Goal: Task Accomplishment & Management: Use online tool/utility

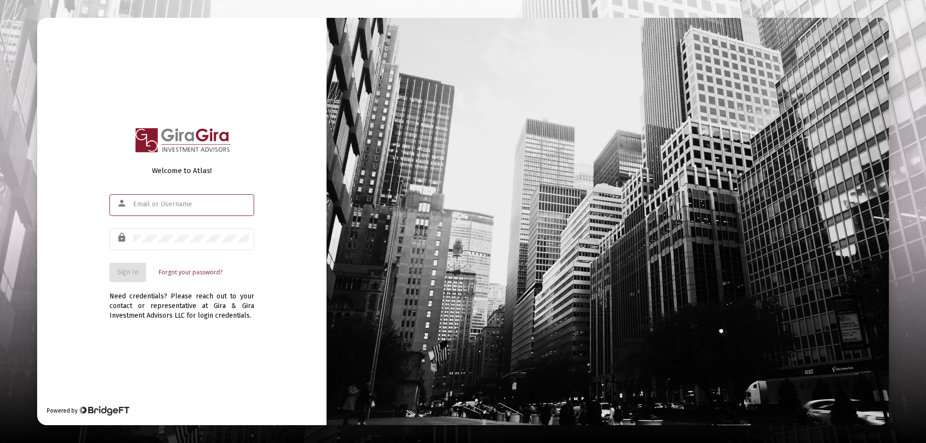
click at [145, 203] on input "text" at bounding box center [191, 205] width 116 height 8
type input "[PERSON_NAME][EMAIL_ADDRESS][DOMAIN_NAME]"
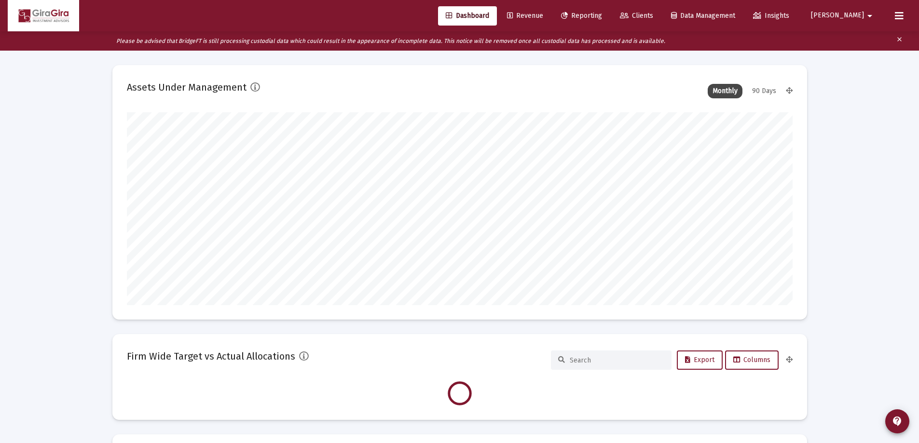
scroll to position [193, 358]
type input "[DATE]"
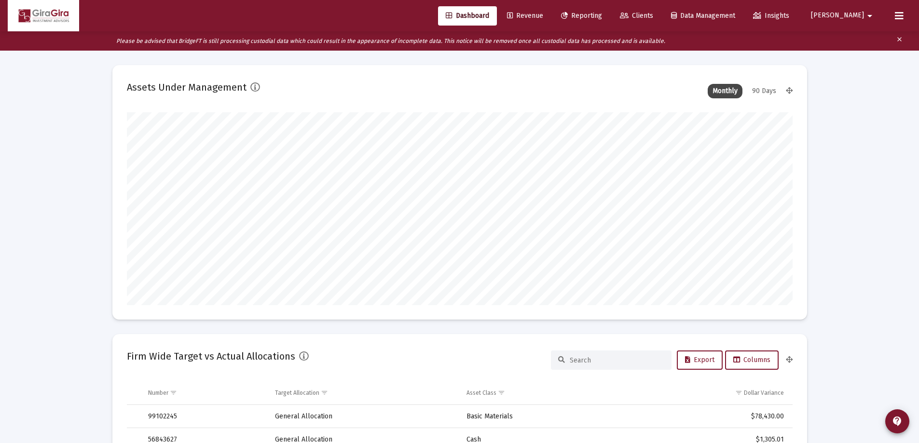
scroll to position [193, 311]
click at [602, 14] on span "Reporting" at bounding box center [581, 16] width 41 height 8
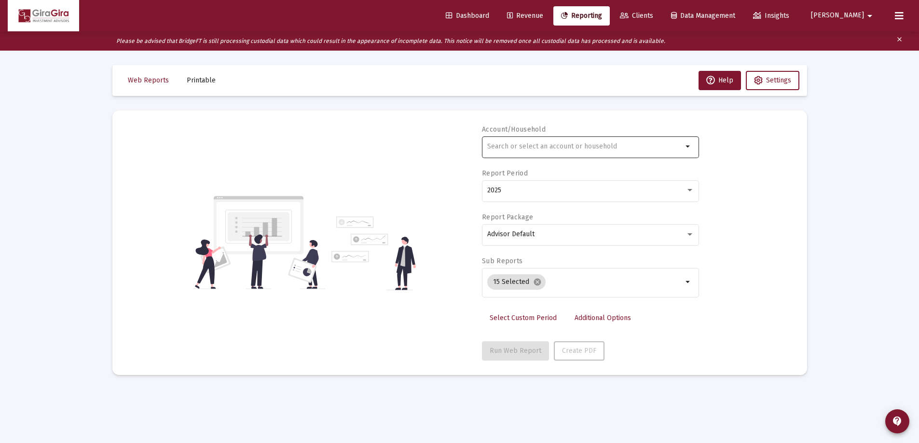
click at [499, 144] on input "text" at bounding box center [584, 147] width 195 height 8
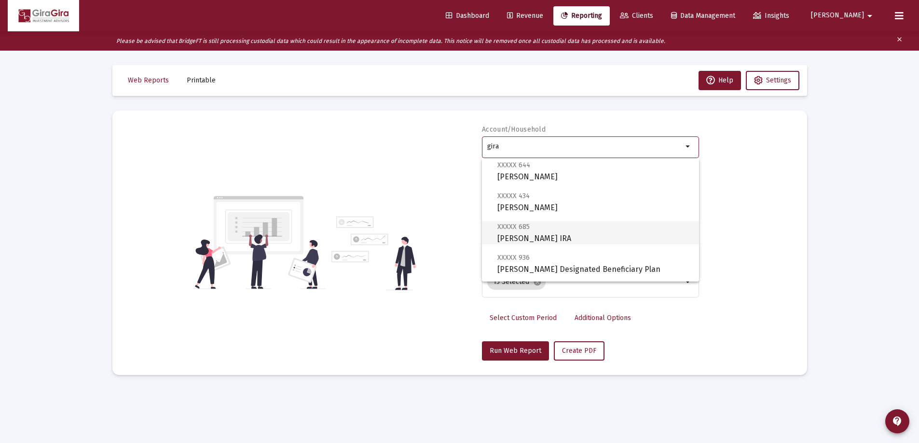
scroll to position [193, 0]
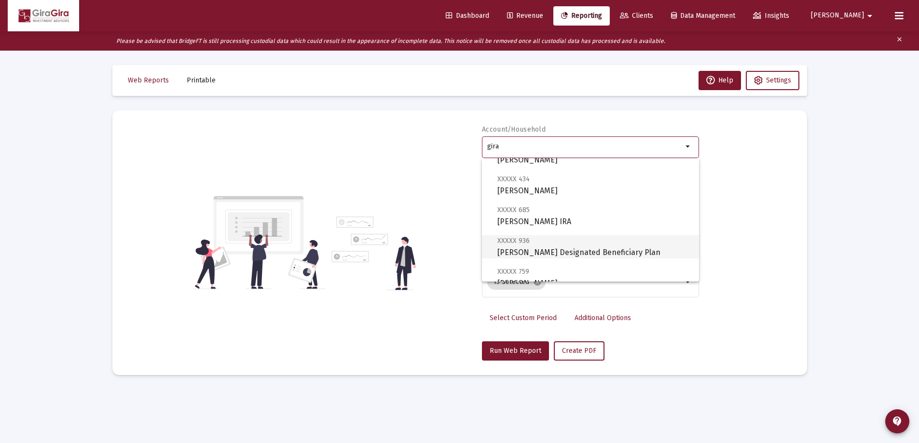
click at [543, 248] on span "XXXXX 936 [PERSON_NAME] Designated Beneficiary Plan" at bounding box center [594, 247] width 194 height 24
type input "[PERSON_NAME] Designated Beneficiary Plan"
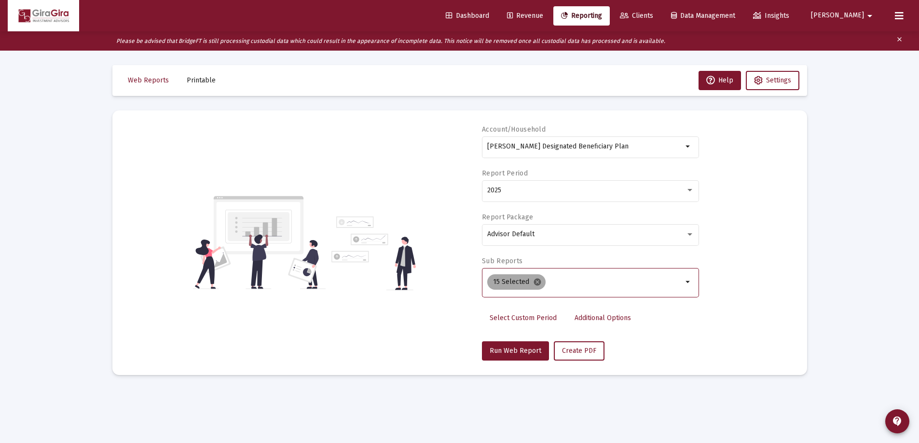
click at [534, 281] on mat-icon "cancel" at bounding box center [537, 282] width 9 height 9
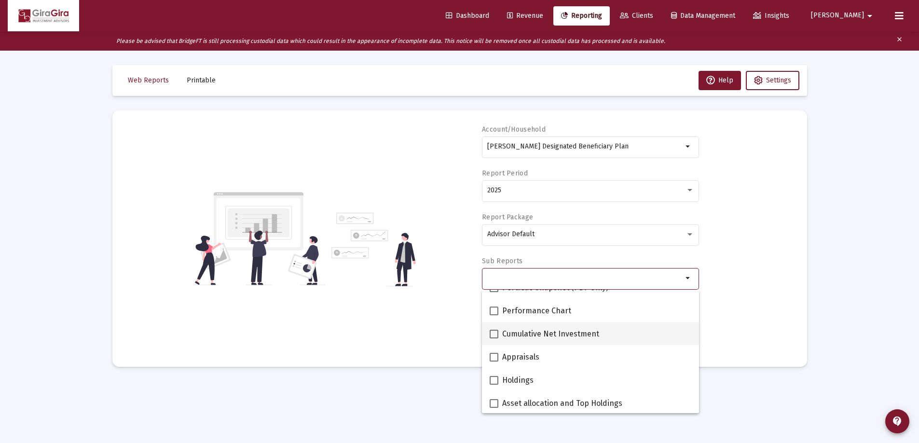
scroll to position [145, 0]
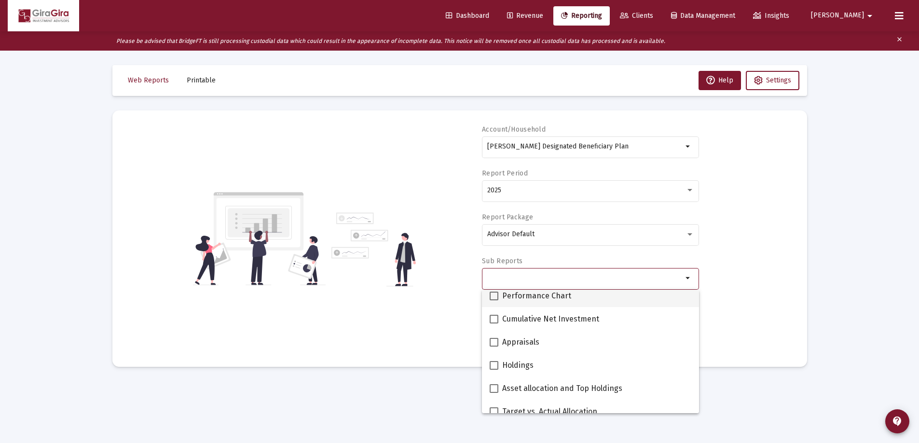
click at [494, 295] on span at bounding box center [494, 296] width 9 height 9
click at [494, 301] on input "Performance Chart" at bounding box center [493, 301] width 0 height 0
checkbox input "true"
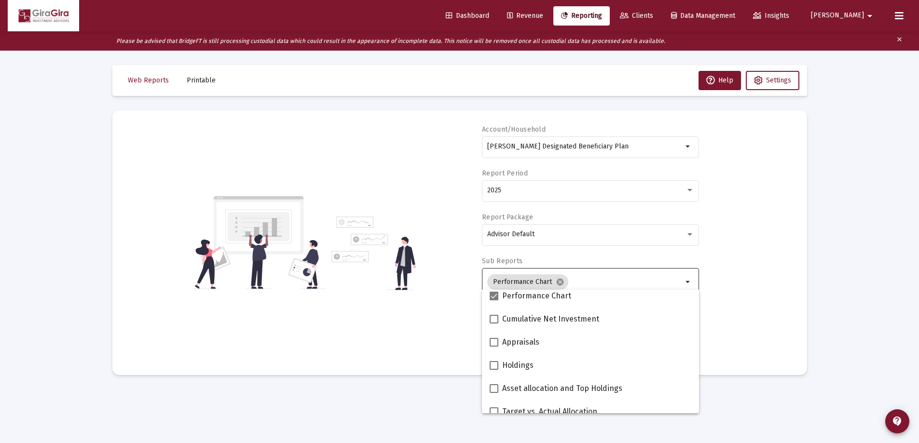
click at [720, 288] on div "Account/Household [PERSON_NAME] Designated Beneficiary Plan arrow_drop_down Rep…" at bounding box center [460, 243] width 666 height 236
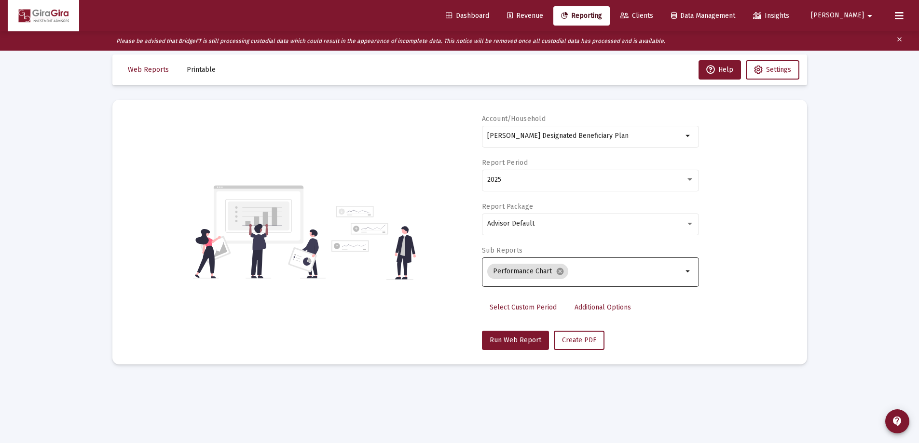
scroll to position [19, 0]
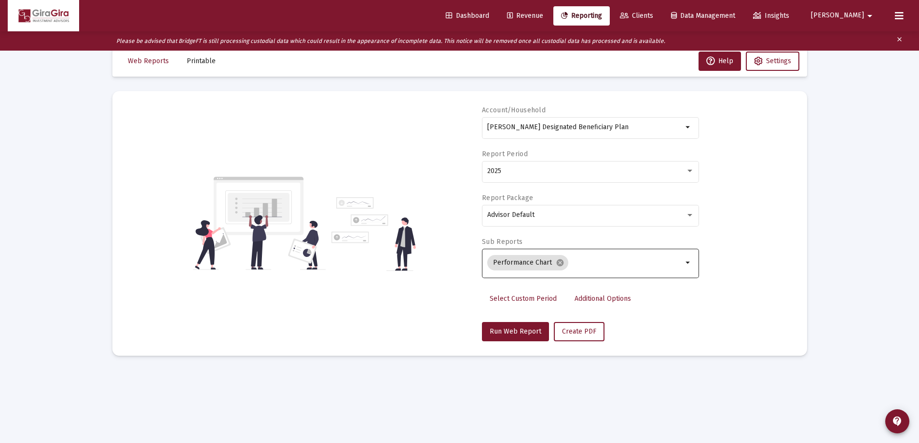
click at [605, 300] on span "Additional Options" at bounding box center [603, 299] width 56 height 8
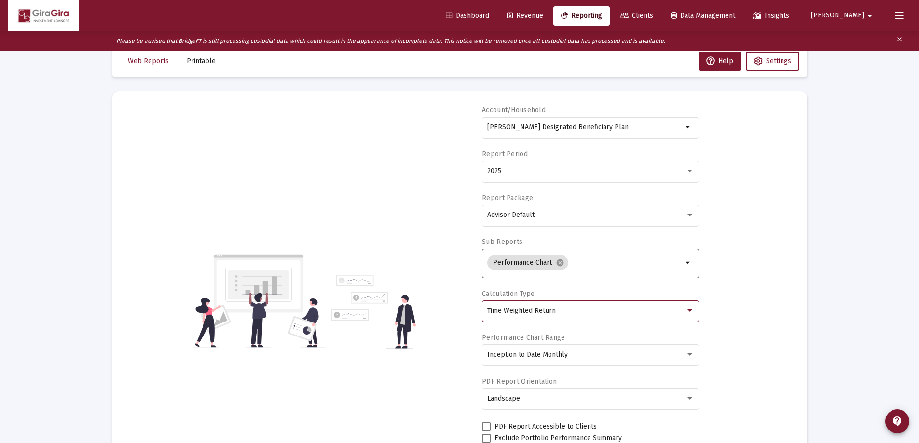
click at [526, 307] on span "Time Weighted Return" at bounding box center [521, 311] width 68 height 8
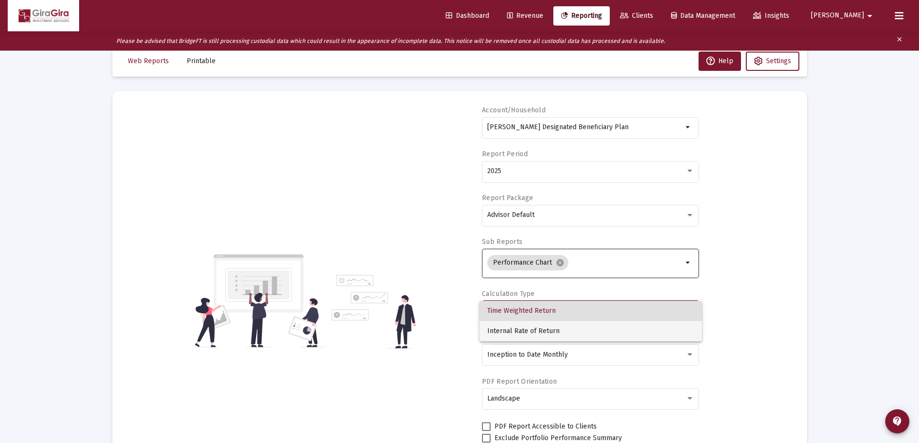
click at [523, 328] on span "Internal Rate of Return" at bounding box center [590, 331] width 207 height 20
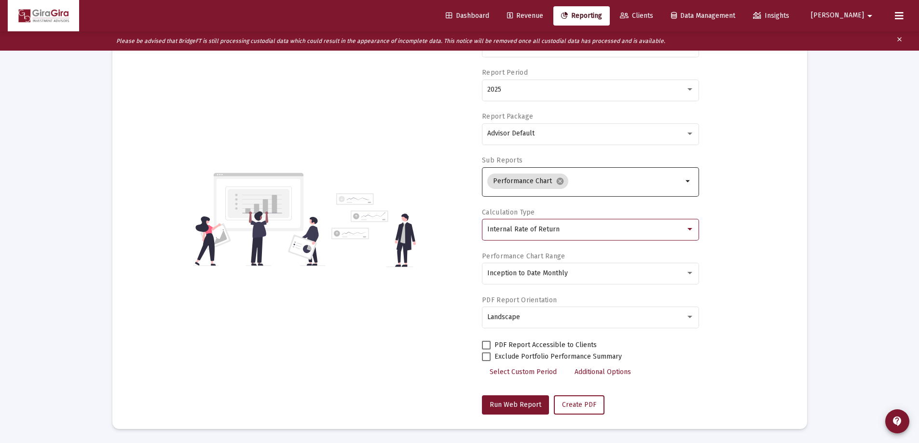
scroll to position [101, 0]
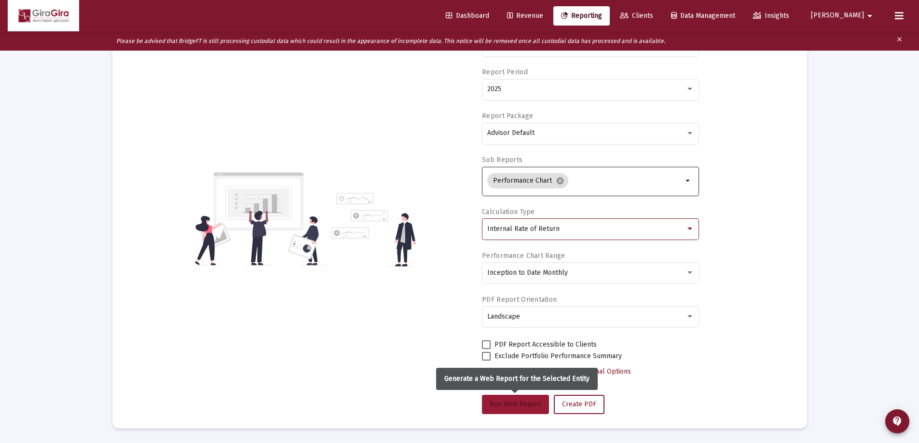
click at [522, 403] on span "Run Web Report" at bounding box center [516, 404] width 52 height 8
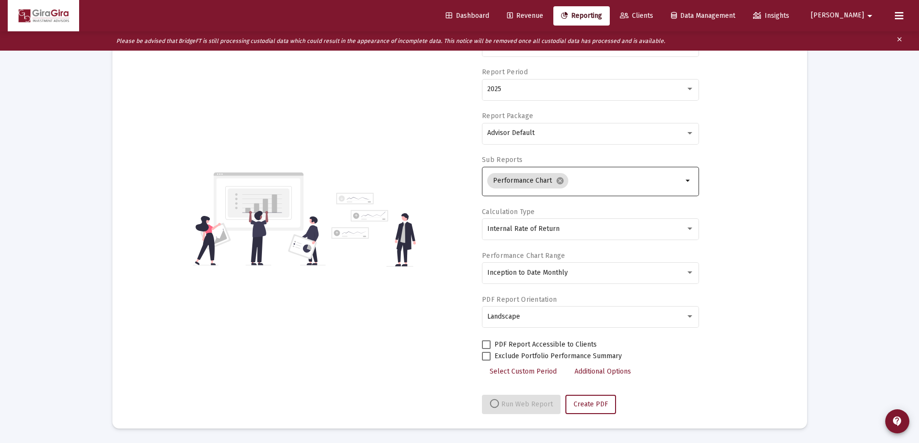
select select "View all"
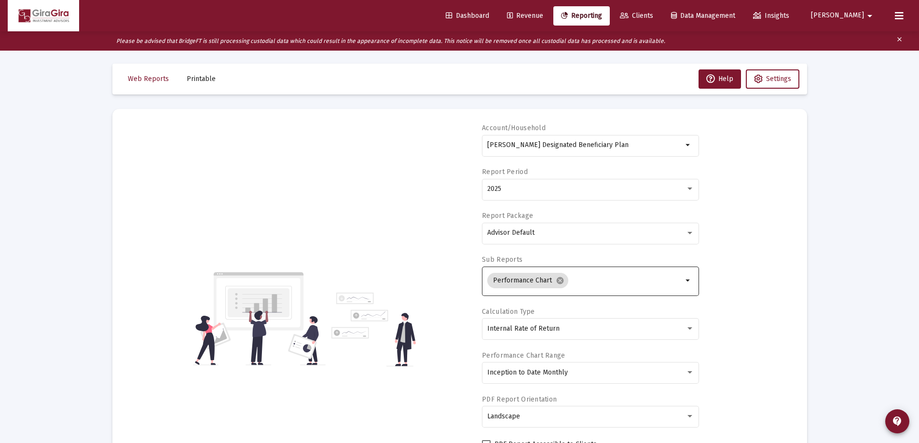
scroll to position [0, 0]
drag, startPoint x: 669, startPoint y: 341, endPoint x: 637, endPoint y: 356, distance: 35.4
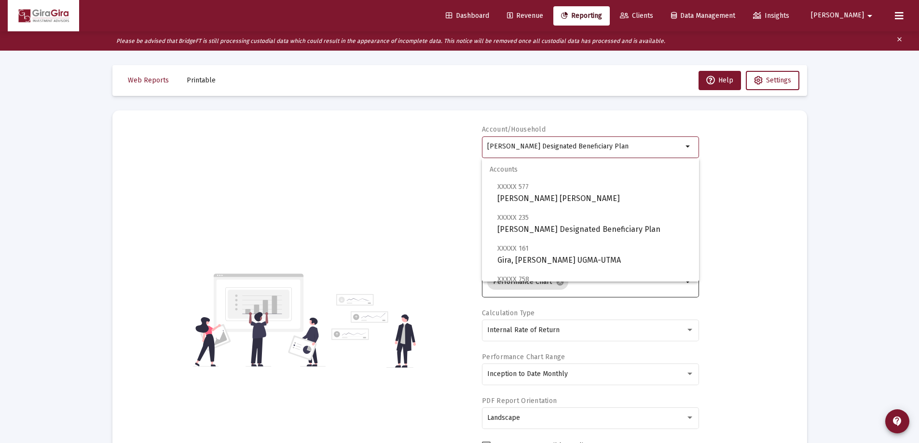
drag, startPoint x: 488, startPoint y: 144, endPoint x: 847, endPoint y: 154, distance: 359.0
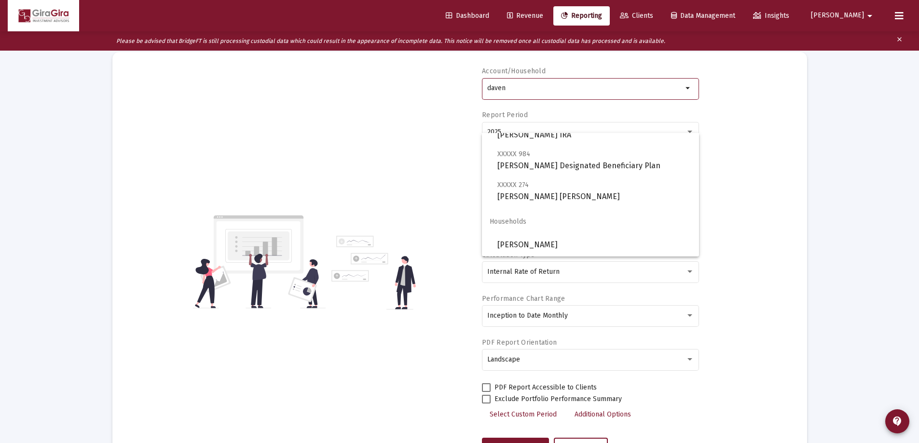
scroll to position [145, 0]
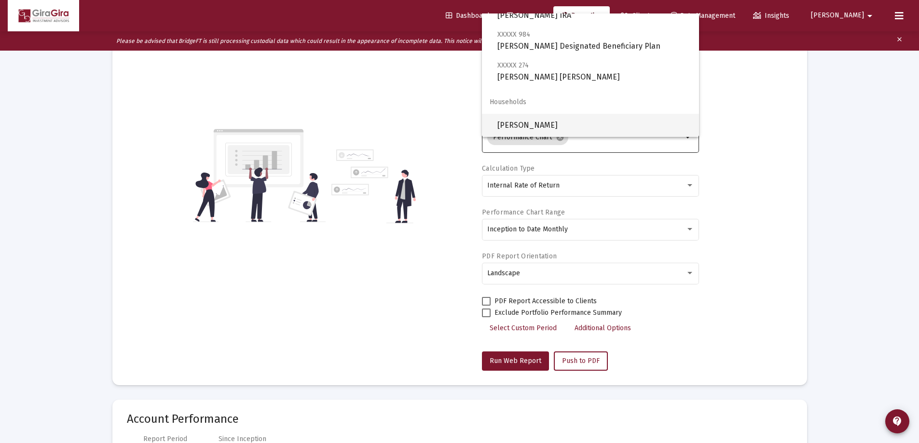
click at [516, 120] on span "[PERSON_NAME]" at bounding box center [594, 125] width 194 height 23
type input "[PERSON_NAME]"
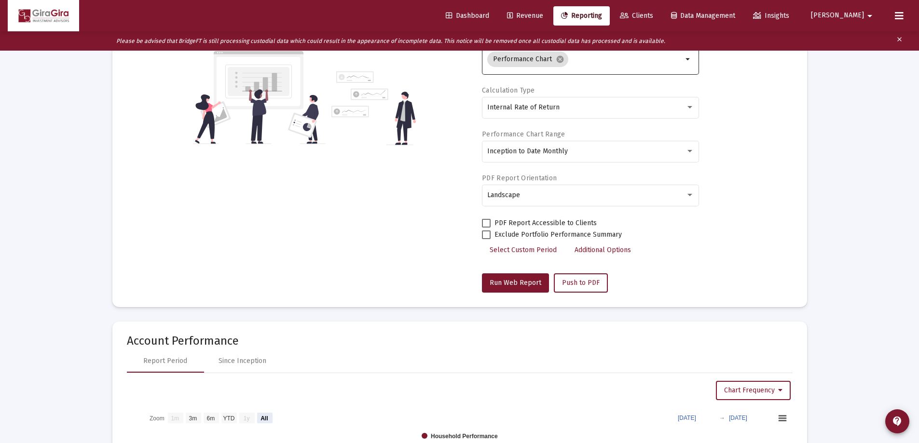
scroll to position [288, 0]
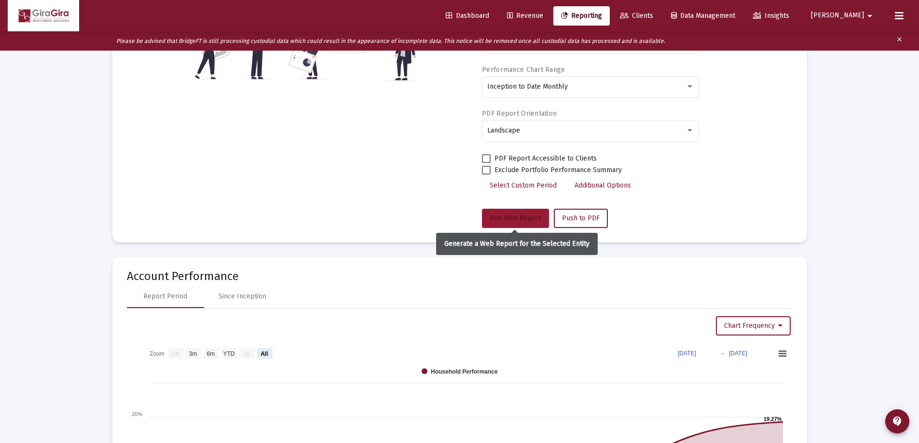
click at [509, 218] on span "Run Web Report" at bounding box center [516, 218] width 52 height 8
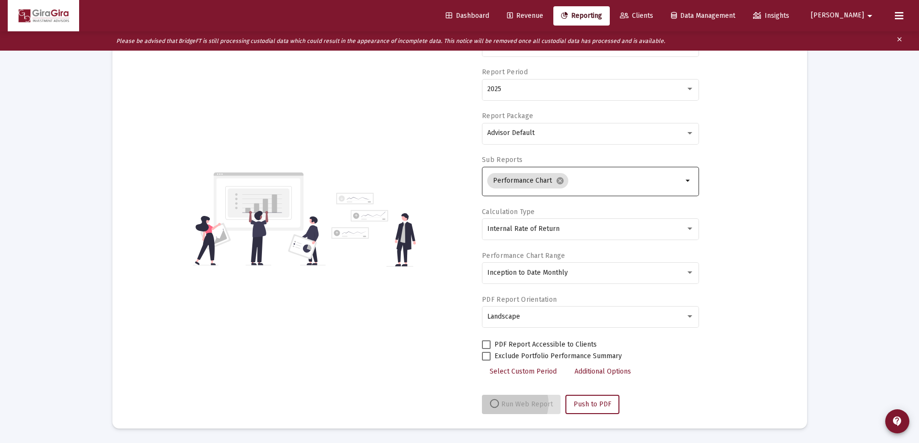
scroll to position [101, 0]
select select "View all"
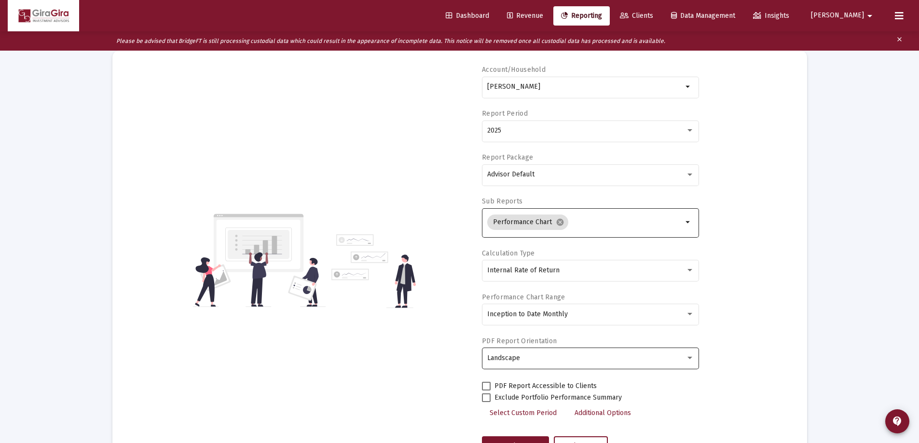
scroll to position [0, 0]
